Goal: Information Seeking & Learning: Learn about a topic

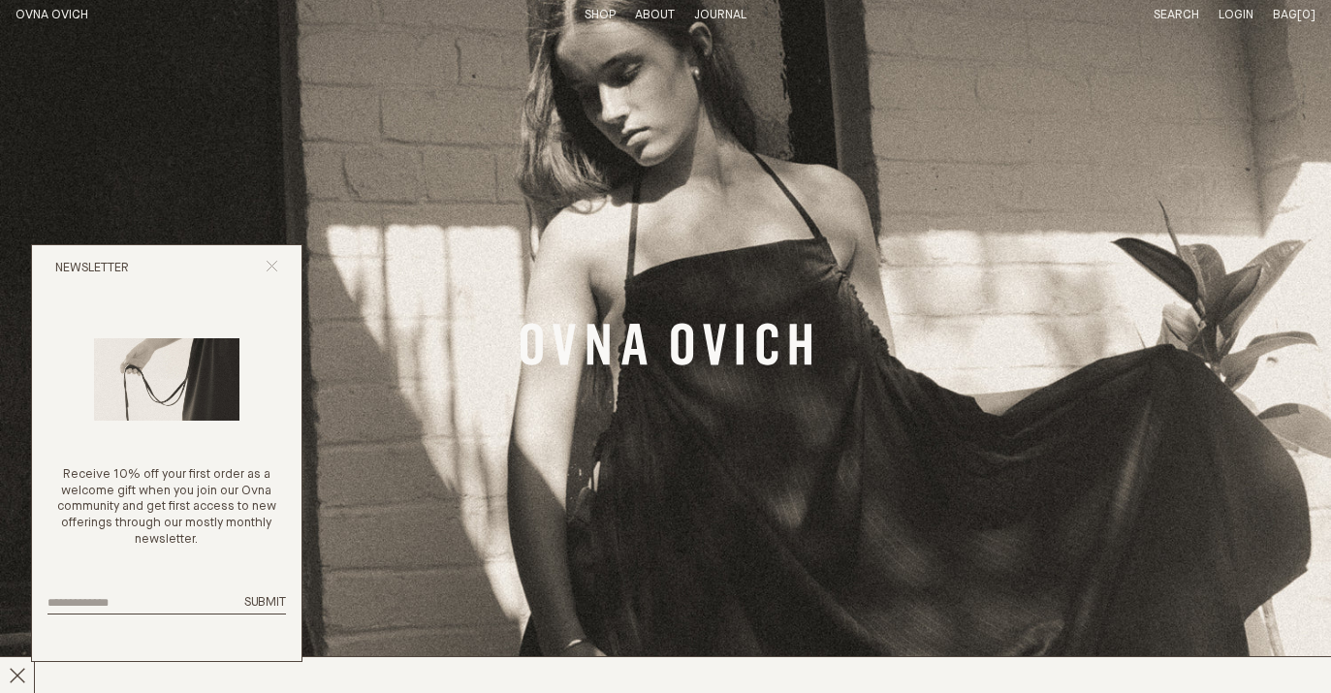
click at [267, 260] on icon "Close popup" at bounding box center [272, 266] width 13 height 13
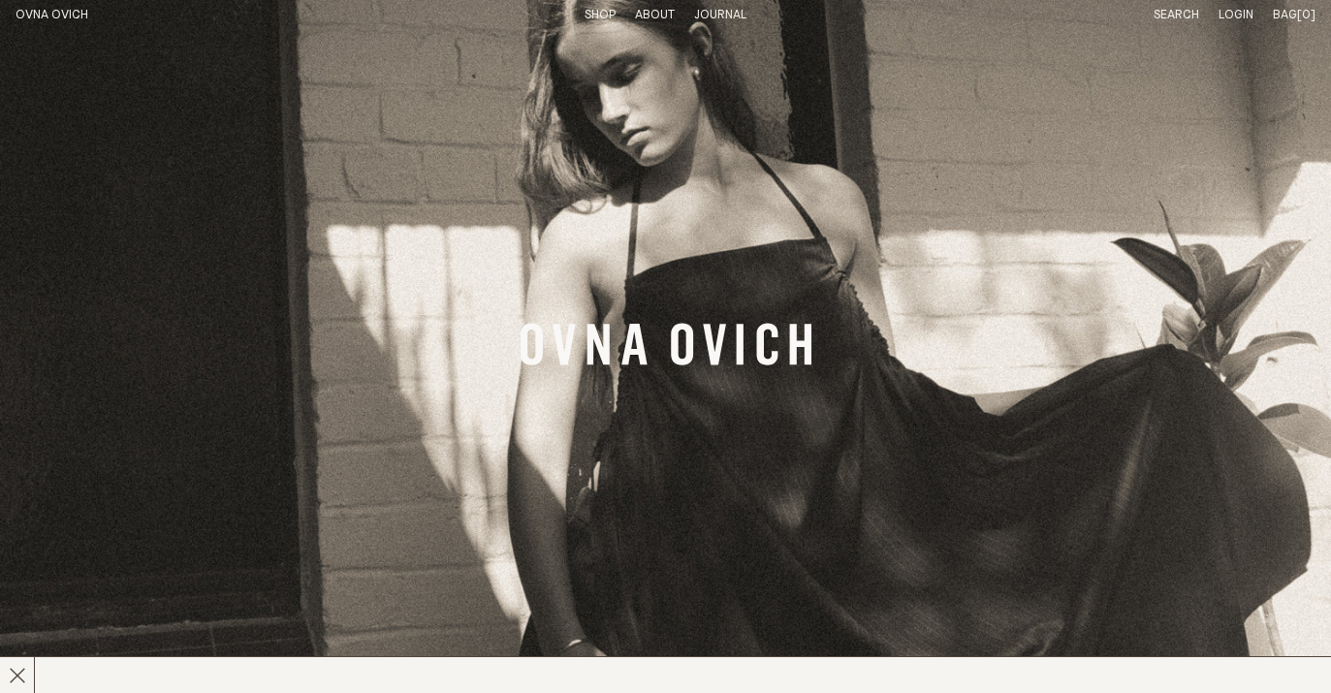
click at [736, 335] on icon "Banner Link" at bounding box center [666, 344] width 291 height 42
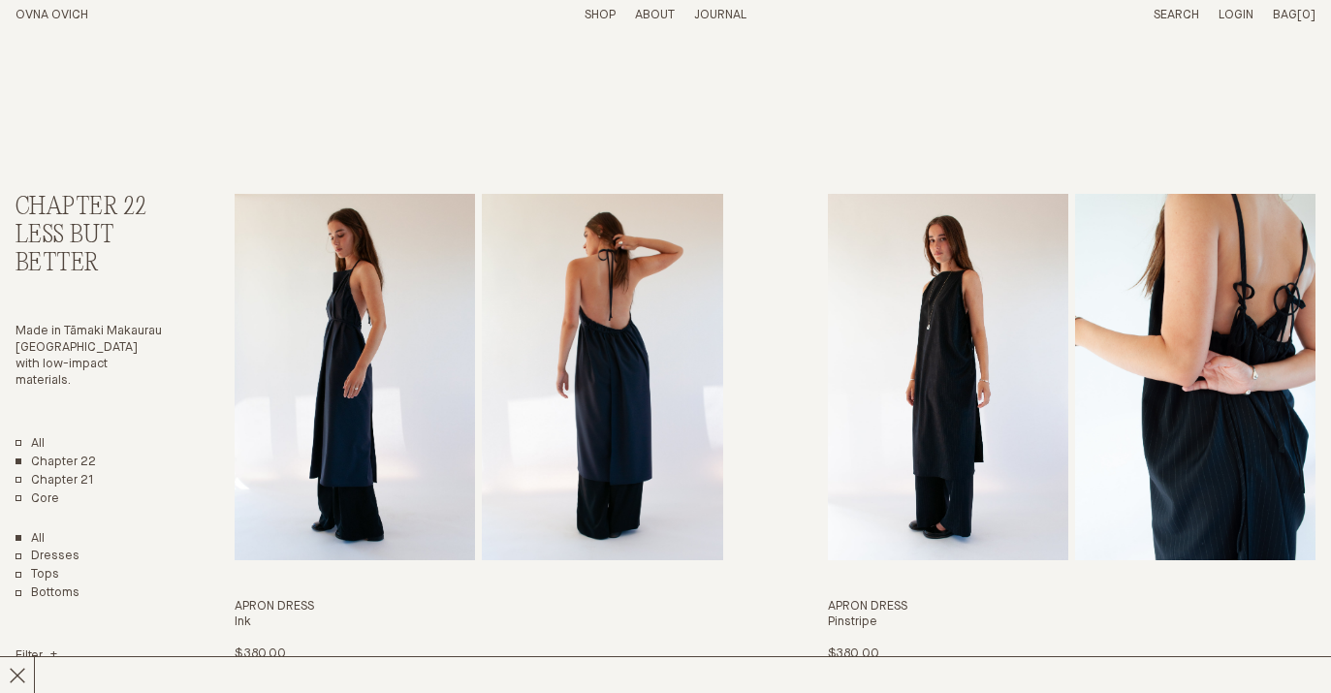
click at [651, 11] on p "About" at bounding box center [655, 16] width 40 height 16
click at [577, 12] on link "Story" at bounding box center [584, 15] width 38 height 13
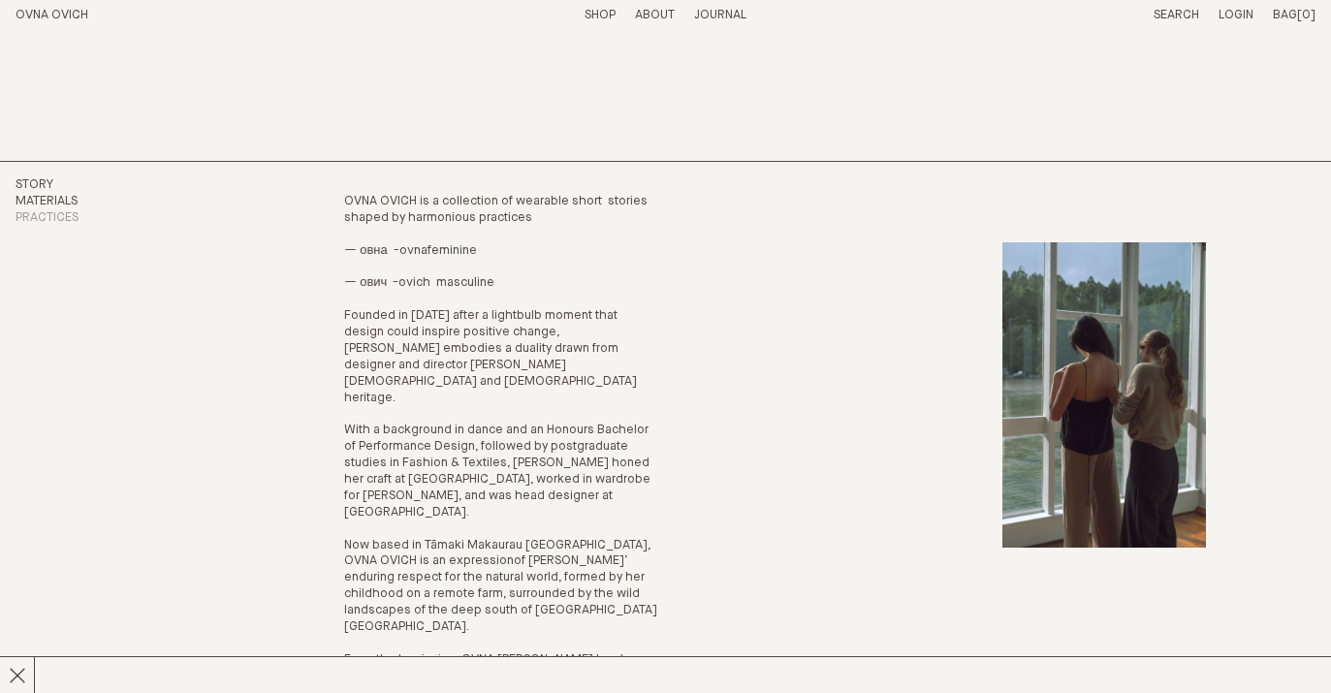
click at [69, 202] on link "Materials" at bounding box center [47, 201] width 62 height 13
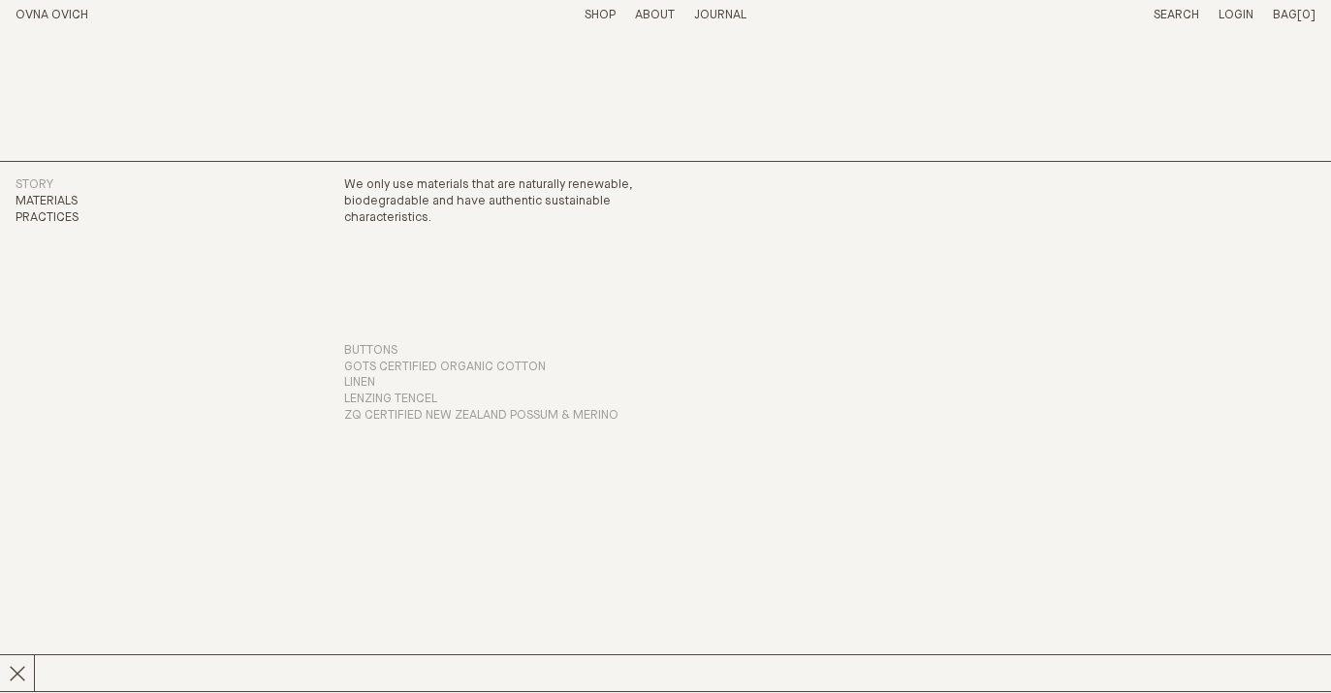
click at [40, 216] on link "Practices" at bounding box center [47, 217] width 63 height 13
click at [69, 210] on li "Practices" at bounding box center [90, 218] width 149 height 16
click at [63, 218] on link "Practices" at bounding box center [47, 217] width 63 height 13
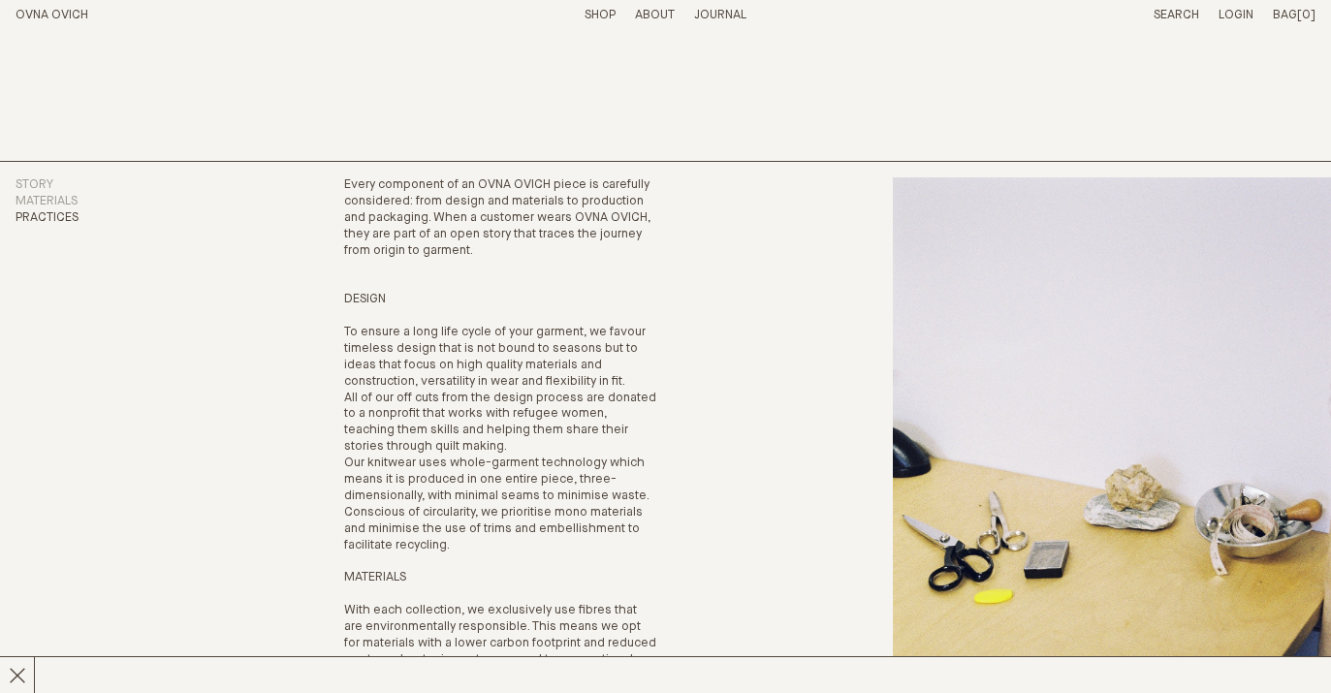
click at [598, 8] on li "Shop" at bounding box center [600, 16] width 31 height 16
click at [601, 14] on link "Shop" at bounding box center [600, 15] width 31 height 13
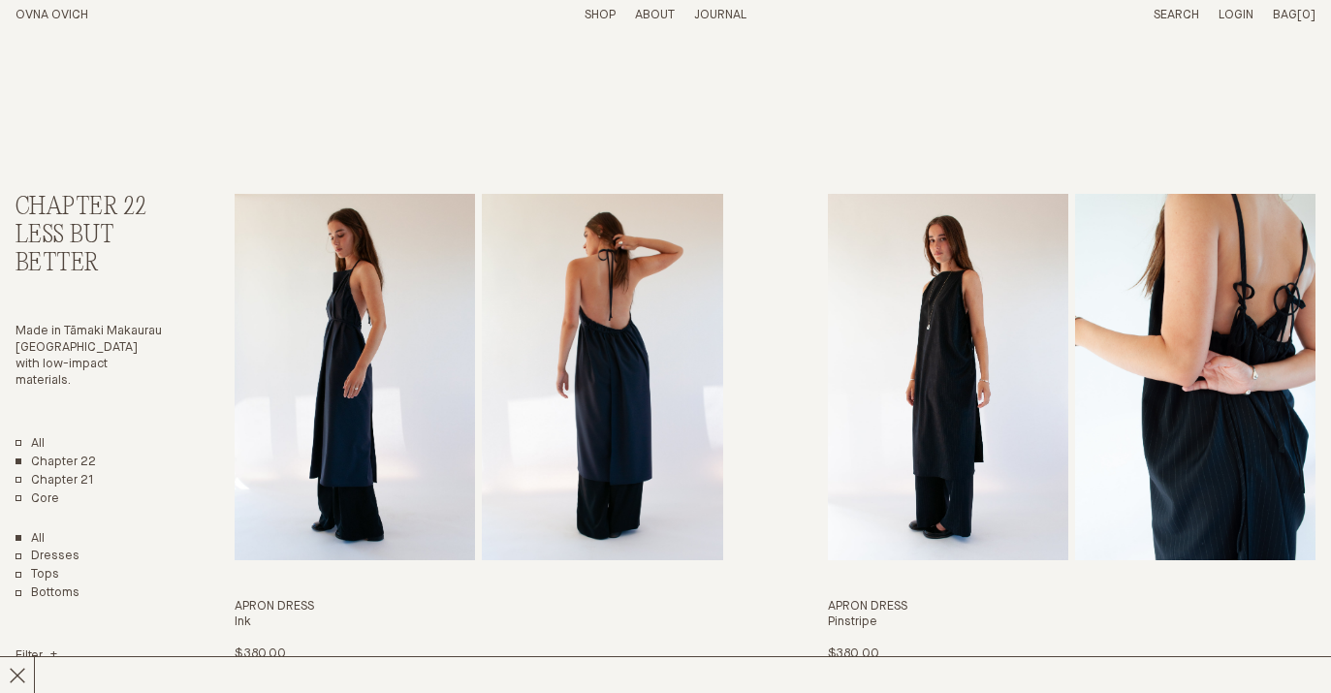
click at [719, 16] on link "Journal" at bounding box center [720, 15] width 52 height 13
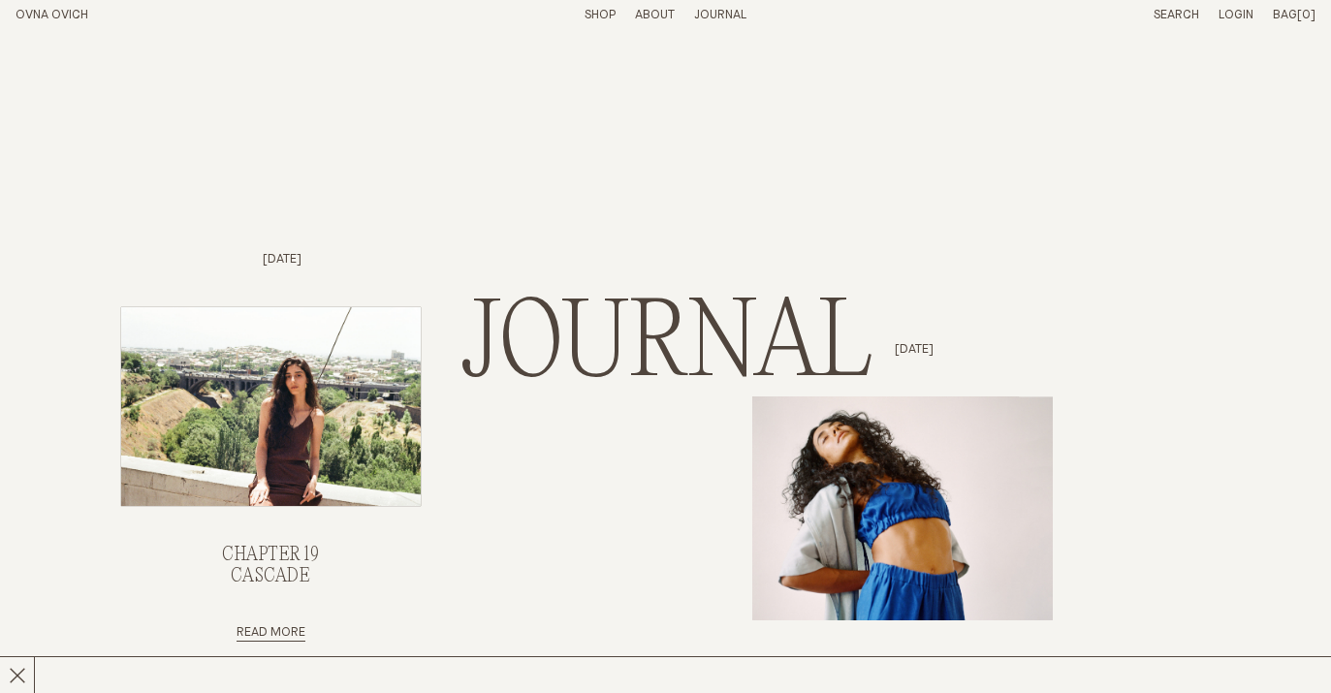
click at [352, 407] on img "Chapter 19, Cascade" at bounding box center [271, 406] width 301 height 199
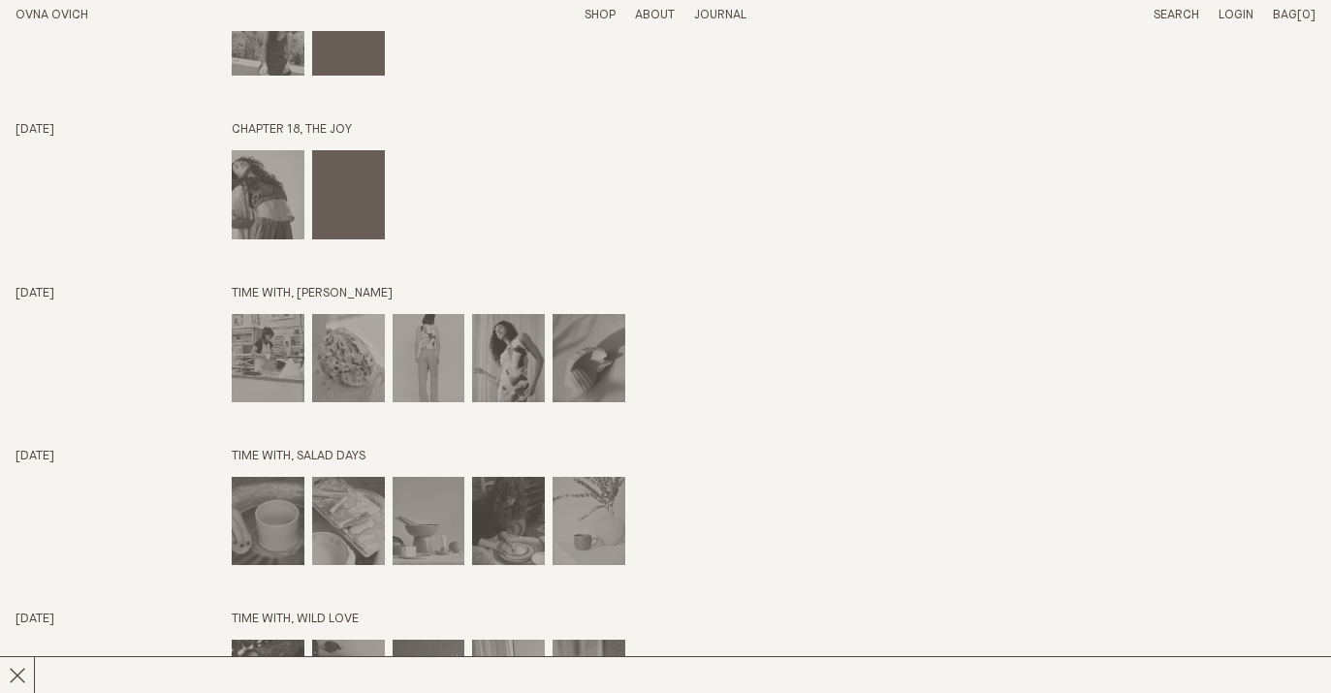
scroll to position [2614, 0]
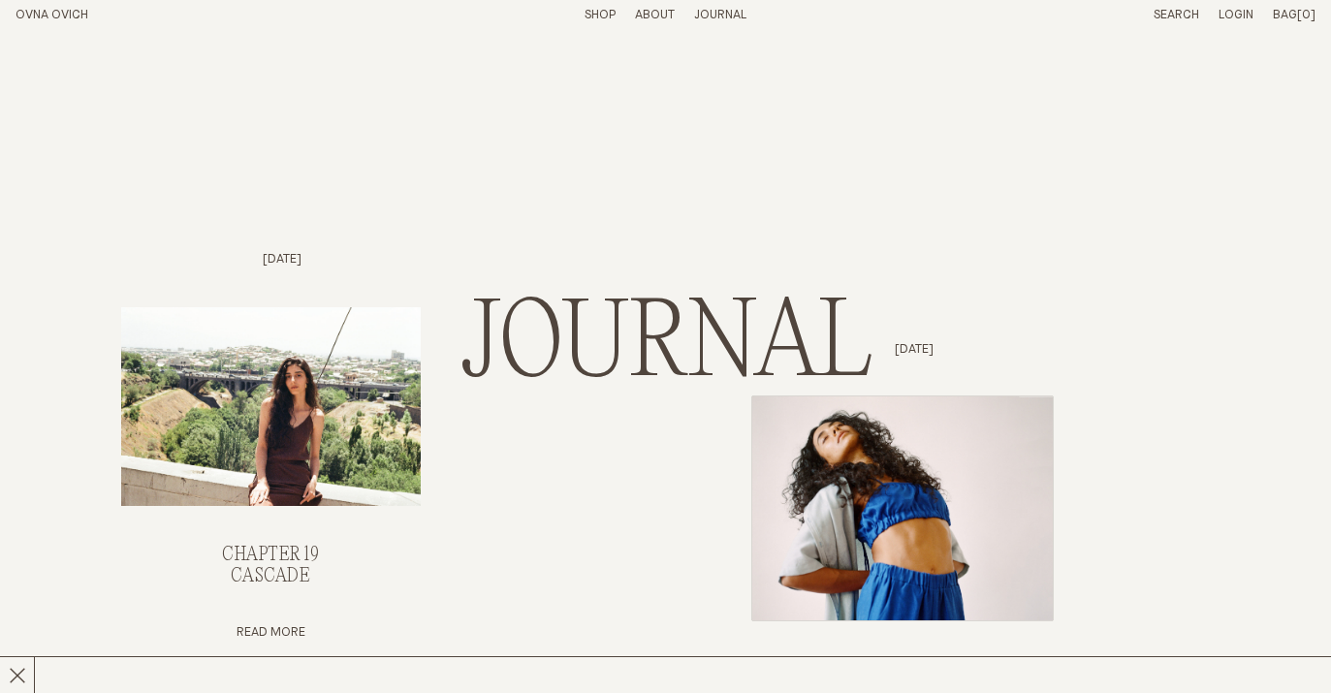
click at [936, 528] on img "Chapter 18, The Joy" at bounding box center [902, 509] width 301 height 224
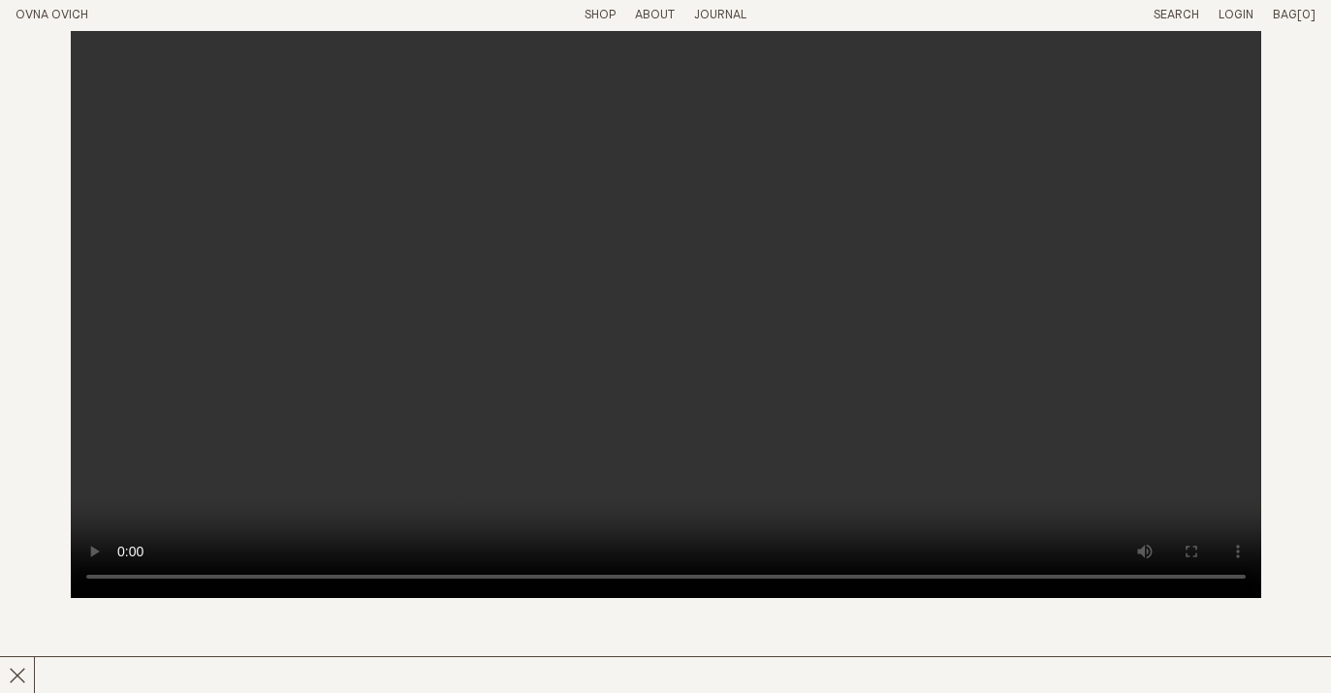
scroll to position [566, 0]
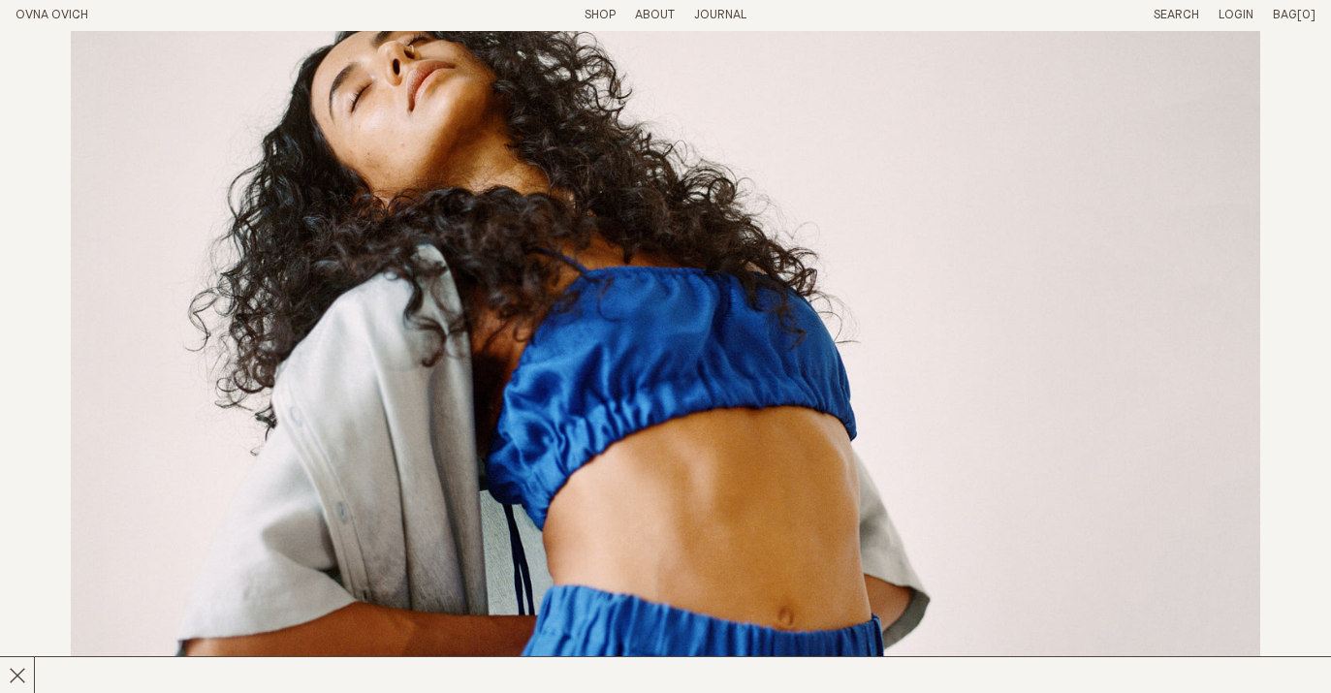
click at [52, 11] on link "OVNA OVICH" at bounding box center [52, 15] width 73 height 13
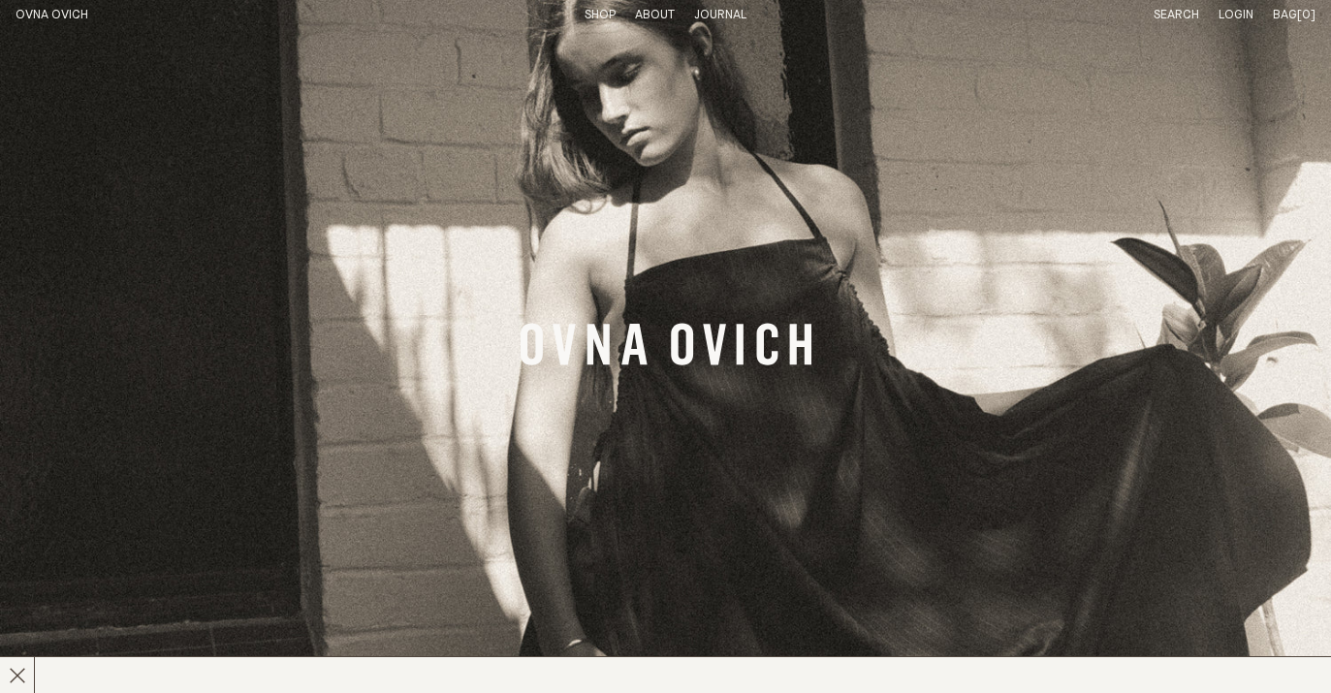
click at [593, 16] on link "Shop" at bounding box center [600, 15] width 31 height 13
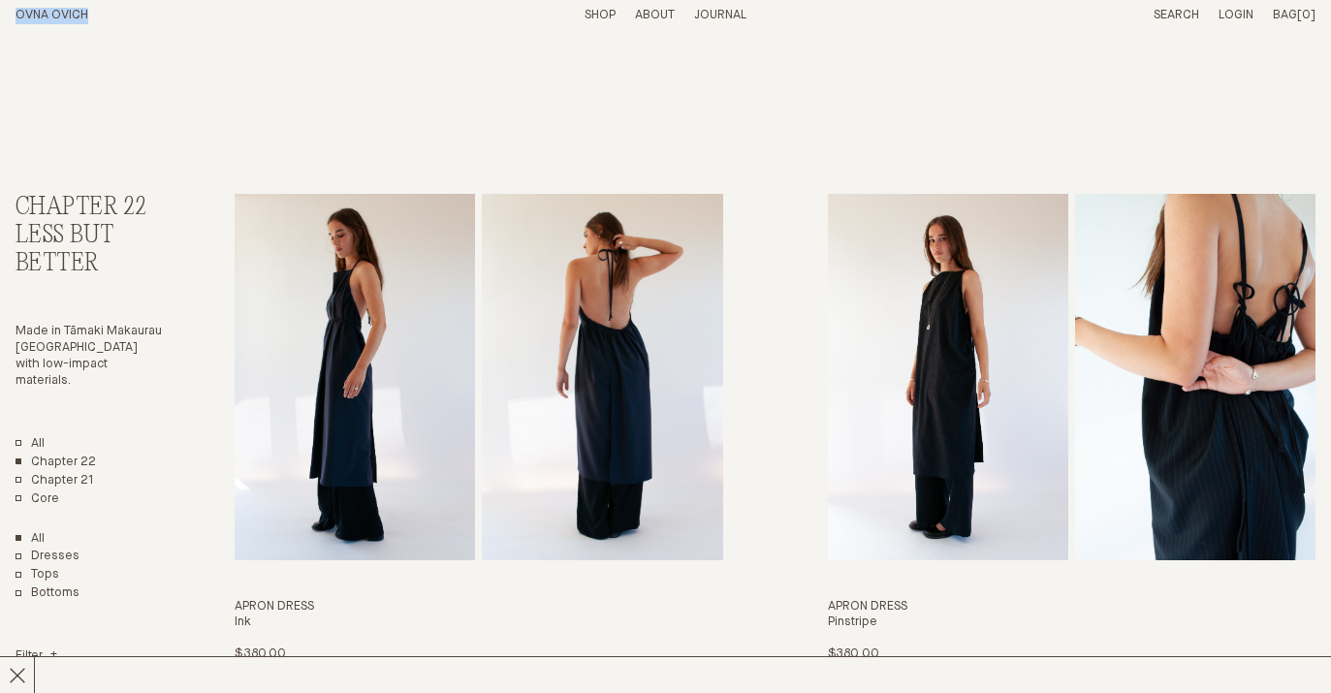
drag, startPoint x: 90, startPoint y: 14, endPoint x: 14, endPoint y: 18, distance: 76.7
click at [14, 18] on header "OVNA OVICH Menu T: $0.00 Shop About Story Materials Practices Journal Search Lo…" at bounding box center [665, 15] width 1331 height 31
copy link "OVNA OVICH"
